Goal: Task Accomplishment & Management: Complete application form

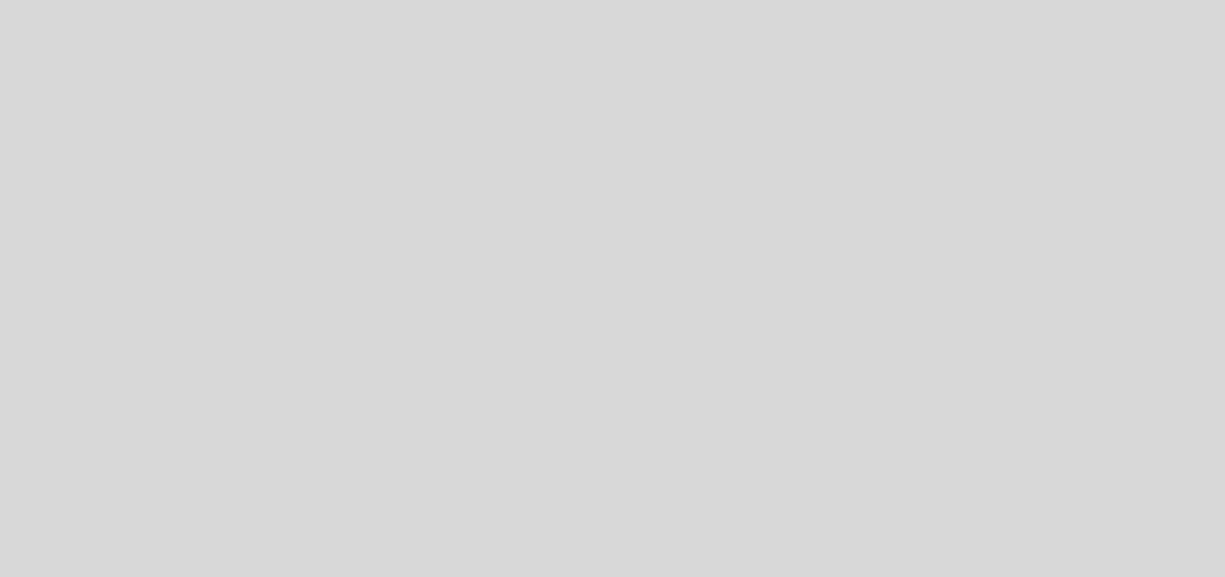
select select "es"
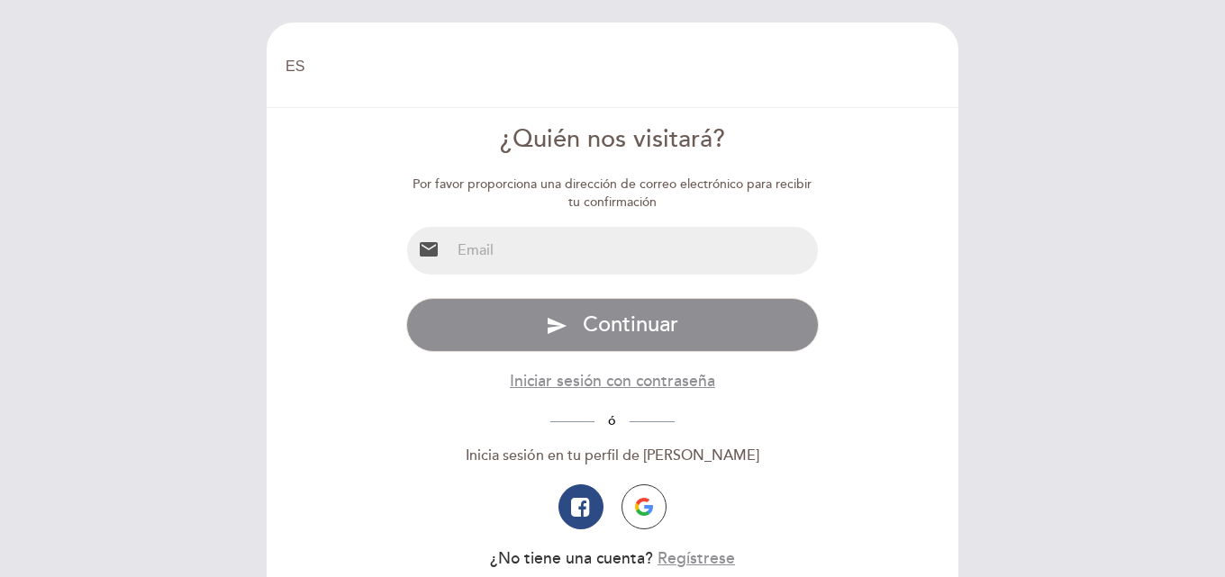
click at [555, 258] on input "email" at bounding box center [634, 251] width 368 height 48
type input "[EMAIL_ADDRESS][DOMAIN_NAME]"
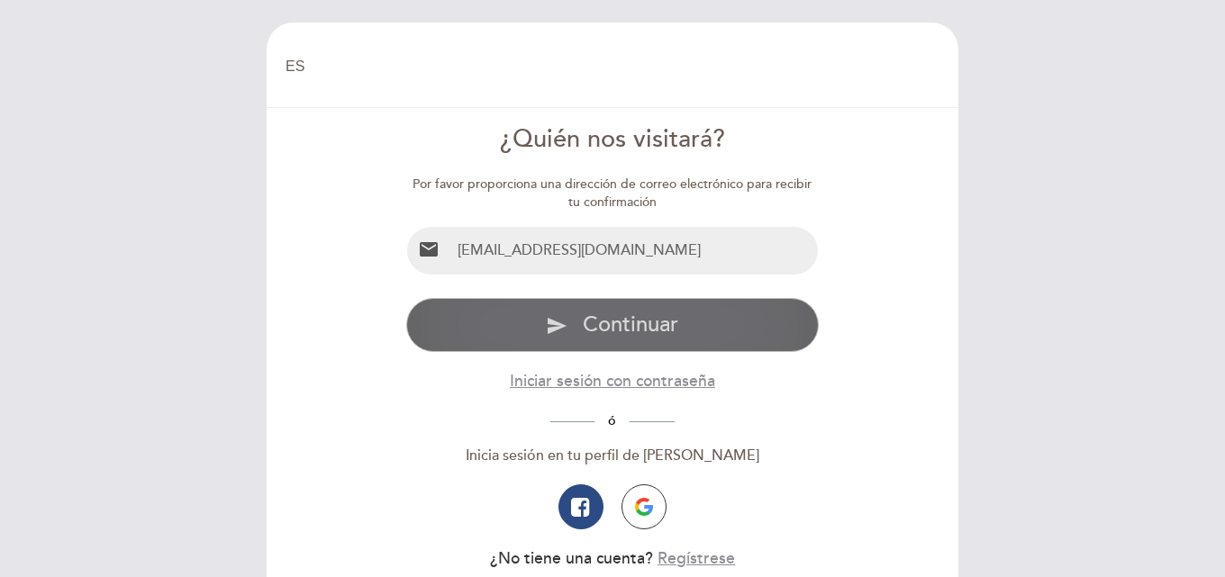
click at [588, 317] on span "Continuar" at bounding box center [630, 325] width 95 height 26
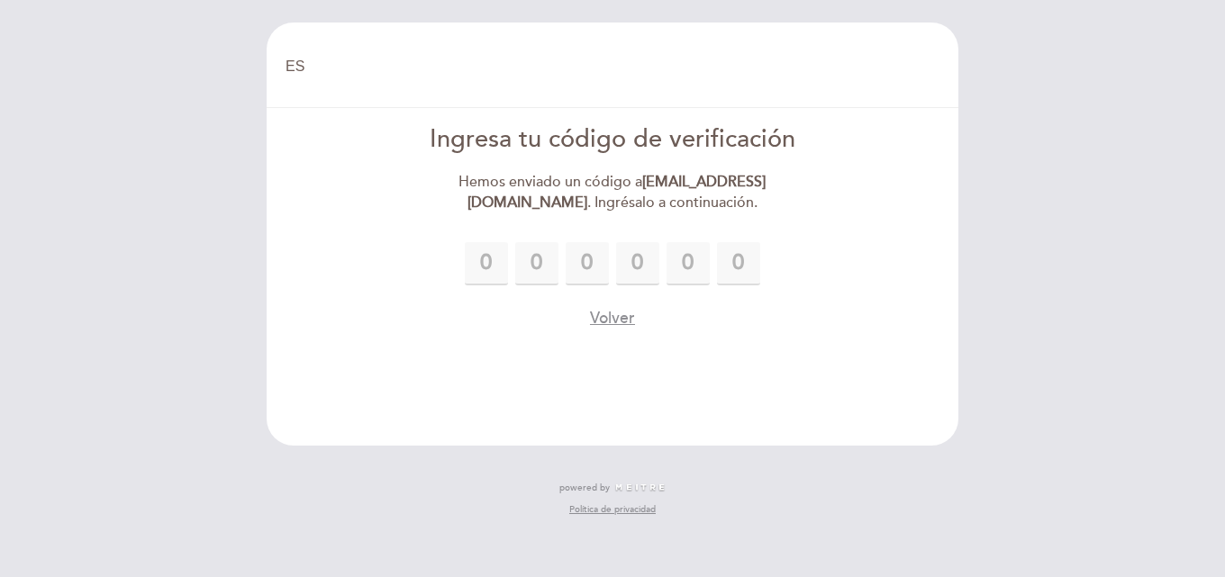
type input "8"
type input "9"
type input "8"
type input "7"
type input "3"
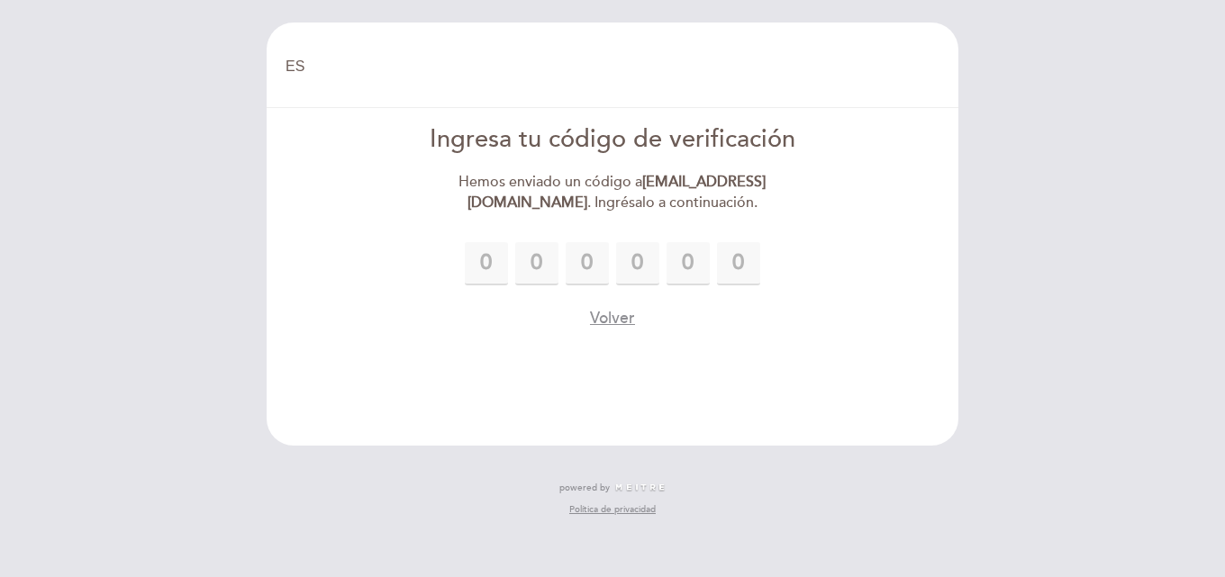
type input "7"
click at [612, 326] on button "Volver" at bounding box center [612, 318] width 45 height 23
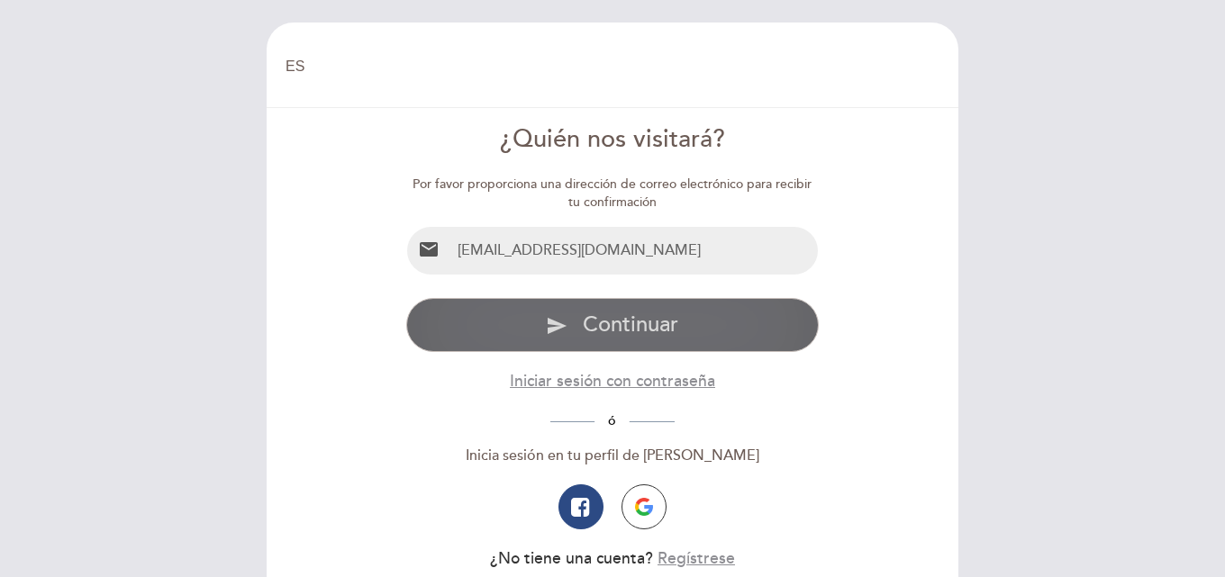
click at [612, 324] on span "Continuar" at bounding box center [630, 325] width 95 height 26
